Goal: Communication & Community: Participate in discussion

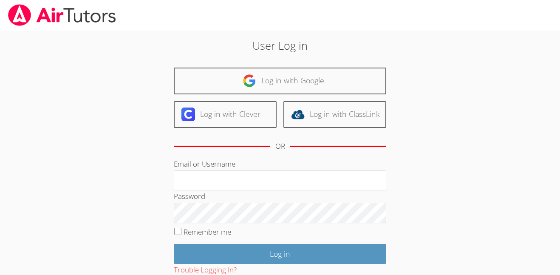
click at [326, 16] on div at bounding box center [280, 15] width 560 height 31
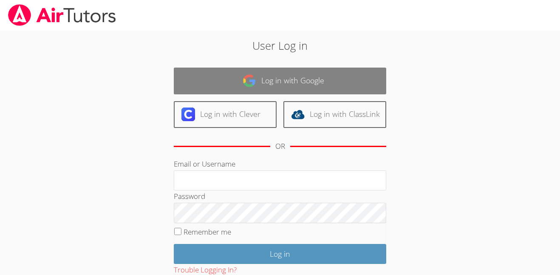
click at [324, 90] on link "Log in with Google" at bounding box center [280, 81] width 212 height 27
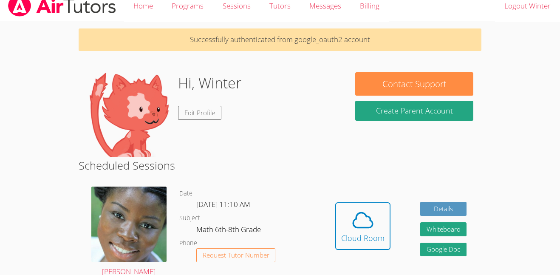
scroll to position [10, 0]
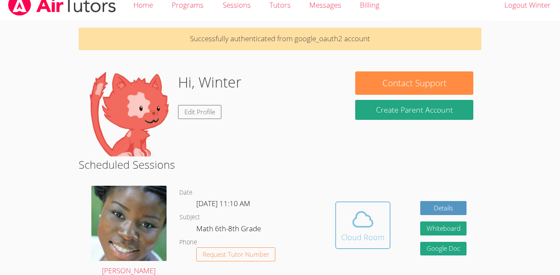
click at [371, 215] on icon at bounding box center [363, 219] width 24 height 24
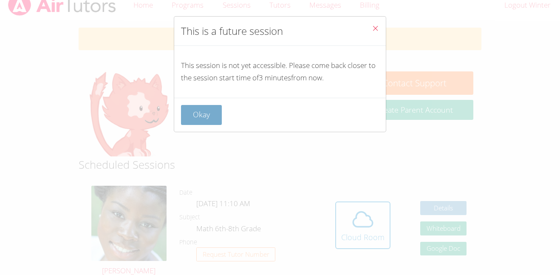
click at [210, 116] on button "Okay" at bounding box center [201, 115] width 41 height 20
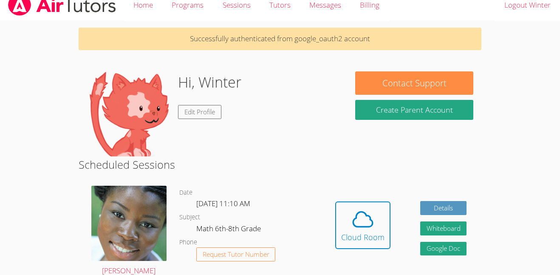
click at [210, 116] on link "Edit Profile" at bounding box center [199, 112] width 43 height 14
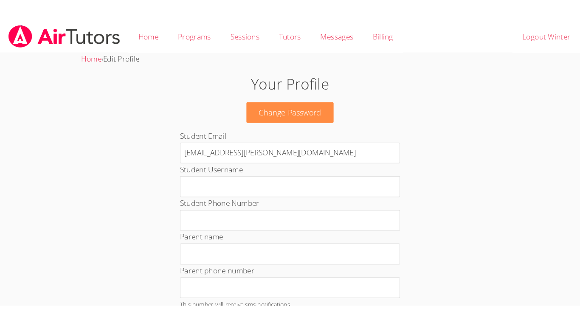
scroll to position [10, 0]
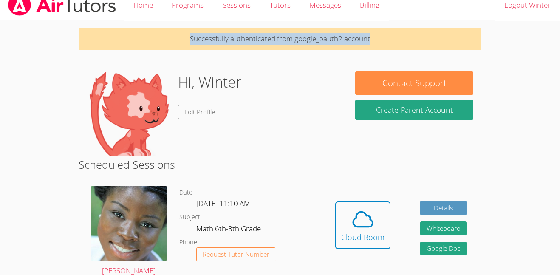
drag, startPoint x: 187, startPoint y: 37, endPoint x: 375, endPoint y: 48, distance: 188.0
click at [375, 48] on p "Successfully authenticated from google_oauth2 account" at bounding box center [280, 39] width 403 height 23
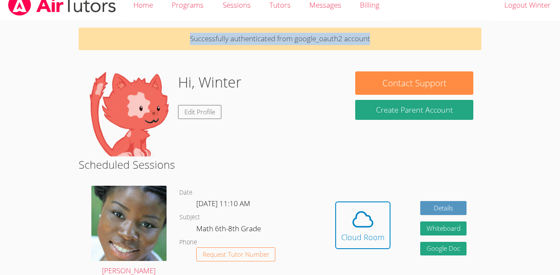
drag, startPoint x: 183, startPoint y: 35, endPoint x: 385, endPoint y: 44, distance: 202.7
click at [385, 44] on p "Successfully authenticated from google_oauth2 account" at bounding box center [280, 39] width 403 height 23
click at [386, 39] on p "Successfully authenticated from google_oauth2 account" at bounding box center [280, 39] width 403 height 23
drag, startPoint x: 188, startPoint y: 38, endPoint x: 428, endPoint y: 44, distance: 240.0
click at [428, 44] on p "Successfully authenticated from google_oauth2 account" at bounding box center [280, 39] width 403 height 23
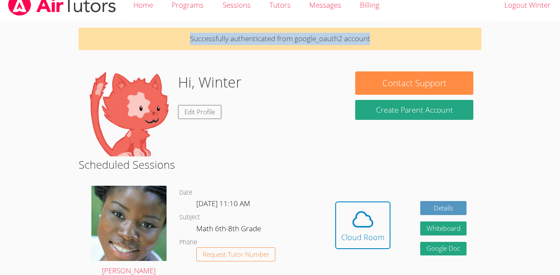
click at [418, 48] on p "Successfully authenticated from google_oauth2 account" at bounding box center [280, 39] width 403 height 23
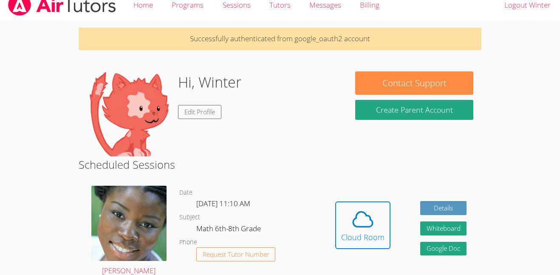
click at [413, 46] on p "Successfully authenticated from google_oauth2 account" at bounding box center [280, 39] width 403 height 23
click at [353, 241] on div "Cloud Room" at bounding box center [362, 237] width 43 height 12
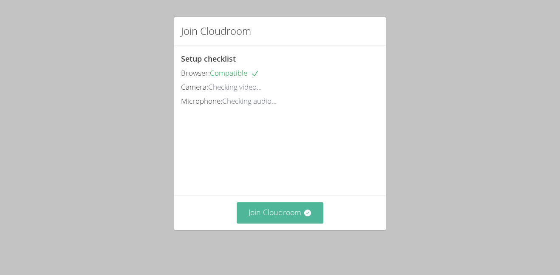
click at [281, 217] on button "Join Cloudroom" at bounding box center [279, 212] width 87 height 21
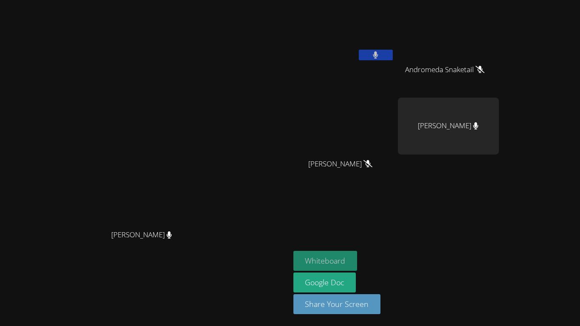
click at [358, 258] on button "Whiteboard" at bounding box center [325, 261] width 64 height 20
